Goal: Transaction & Acquisition: Purchase product/service

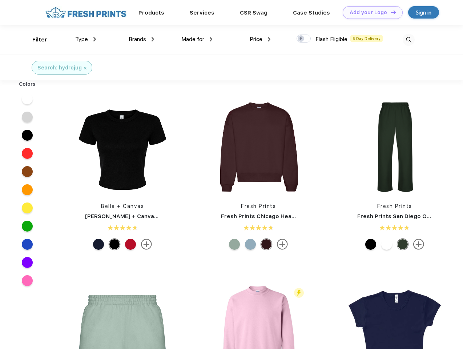
click at [370, 12] on link "Add your Logo Design Tool" at bounding box center [372, 12] width 60 height 13
click at [0, 0] on div "Design Tool" at bounding box center [0, 0] width 0 height 0
click at [390, 12] on link "Add your Logo Design Tool" at bounding box center [372, 12] width 60 height 13
click at [35, 40] on div "Filter" at bounding box center [39, 40] width 15 height 8
click at [86, 39] on span "Type" at bounding box center [81, 39] width 13 height 7
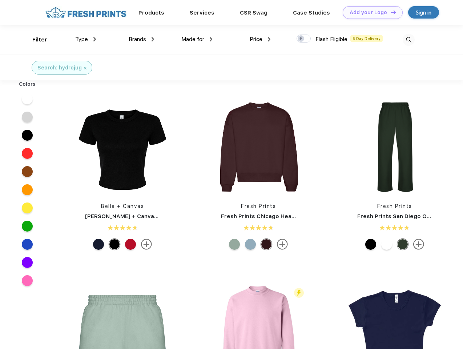
click at [141, 39] on span "Brands" at bounding box center [137, 39] width 17 height 7
click at [197, 39] on span "Made for" at bounding box center [192, 39] width 23 height 7
click at [260, 39] on span "Price" at bounding box center [255, 39] width 13 height 7
click at [304, 39] on div at bounding box center [303, 38] width 14 height 8
click at [301, 39] on input "checkbox" at bounding box center [298, 36] width 5 height 5
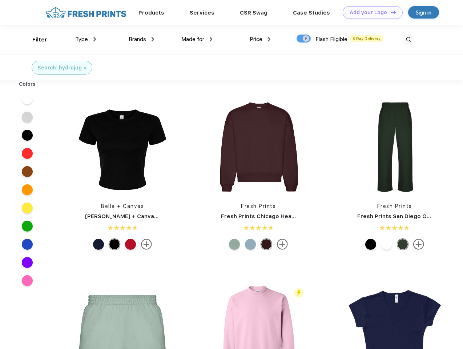
click at [408, 40] on img at bounding box center [408, 40] width 12 height 12
